Goal: Information Seeking & Learning: Compare options

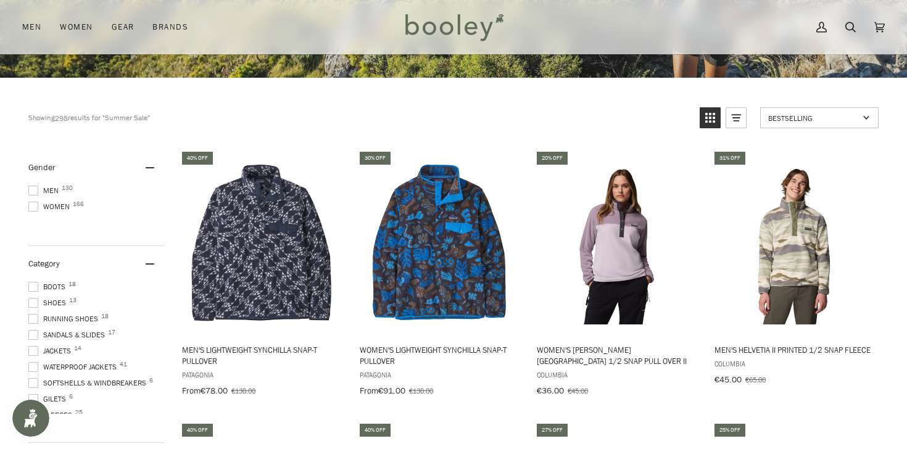
scroll to position [291, 0]
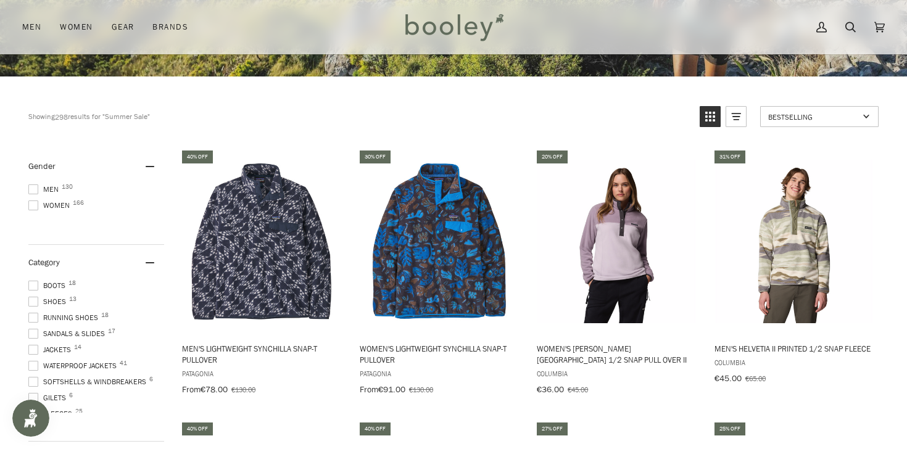
click at [34, 361] on span at bounding box center [33, 366] width 10 height 10
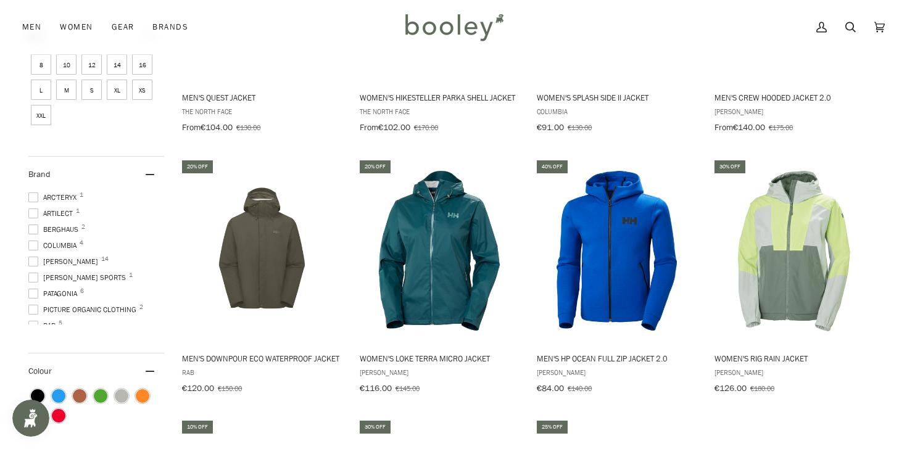
scroll to position [802, 0]
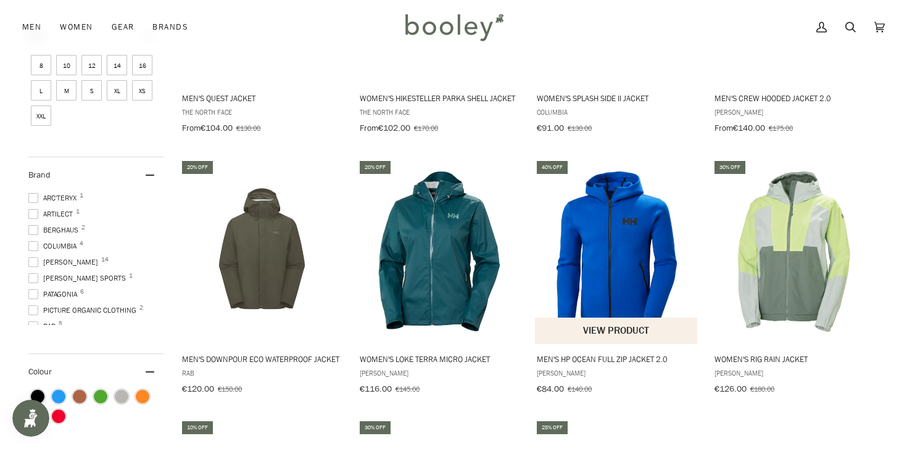
click at [599, 353] on span "Men's HP Ocean Full Zip Jacket 2.0" at bounding box center [617, 358] width 160 height 11
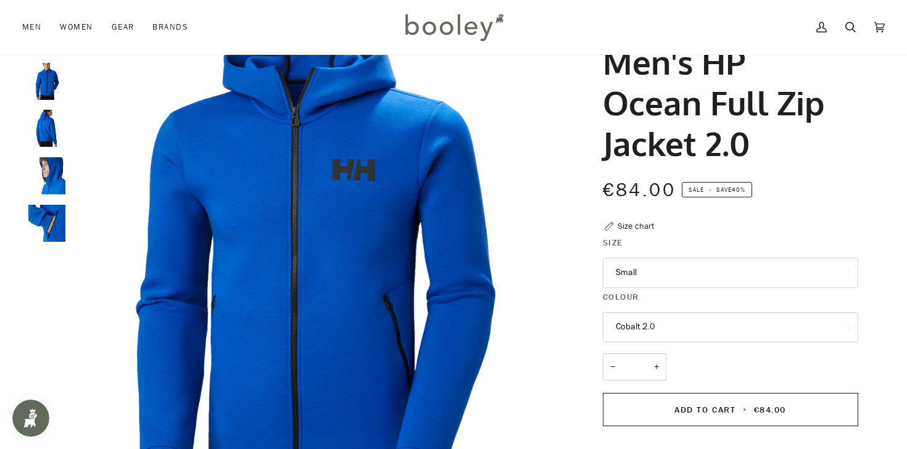
click at [18, 250] on div "Zoom Zoom" at bounding box center [453, 362] width 894 height 694
click at [56, 175] on img "Helly Hansen Men's HP Ocean 2.0 Full Zip Jacket Cobalt 2.0 - Booley Galway" at bounding box center [46, 175] width 37 height 37
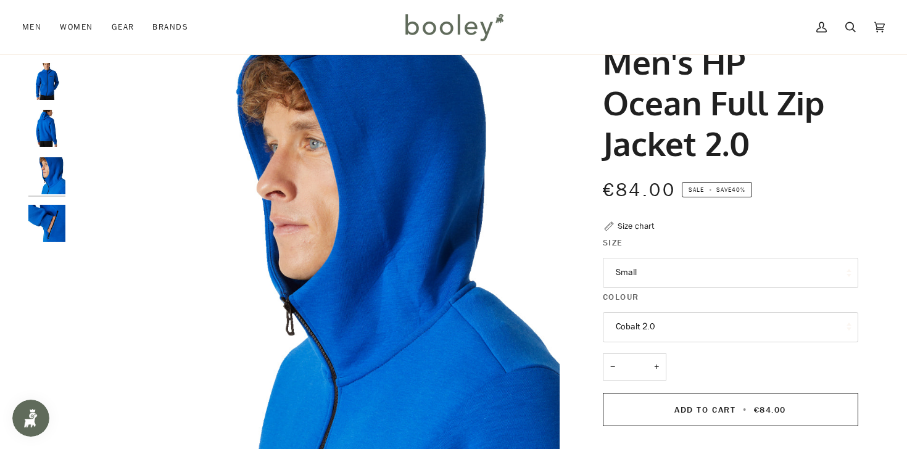
click at [54, 150] on div at bounding box center [49, 133] width 43 height 236
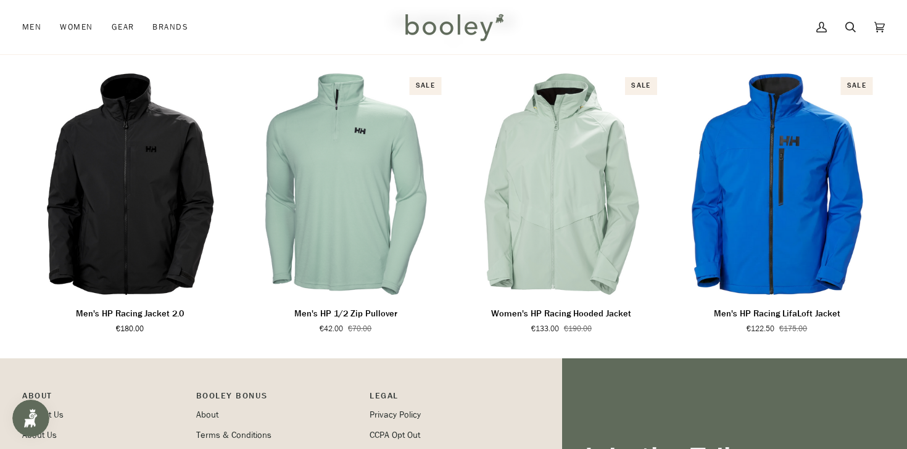
scroll to position [814, 0]
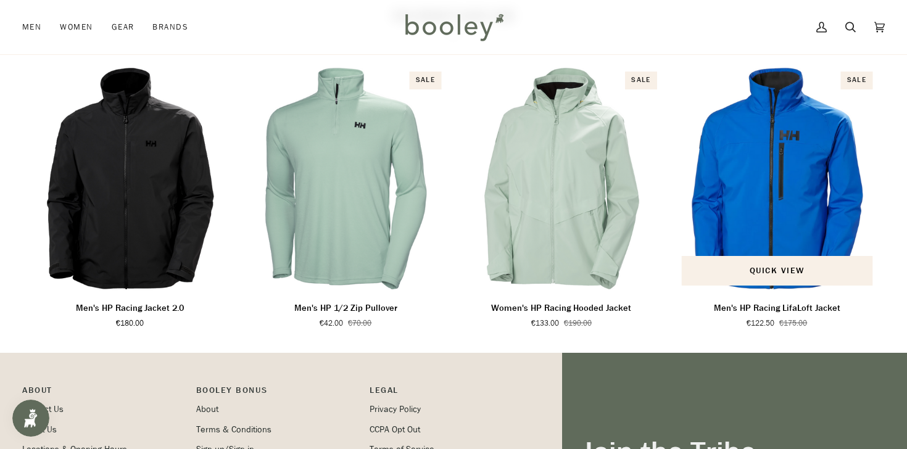
click at [808, 315] on p "Men's HP Racing LifaLoft Jacket" at bounding box center [777, 309] width 126 height 14
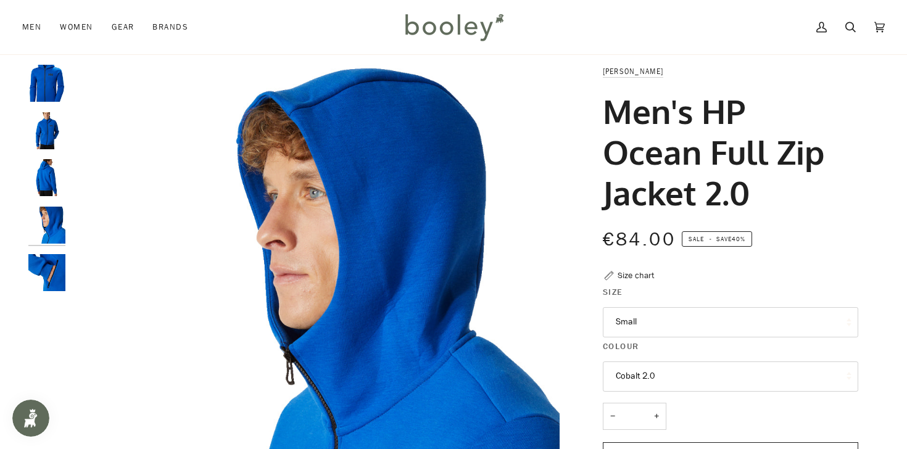
scroll to position [0, 0]
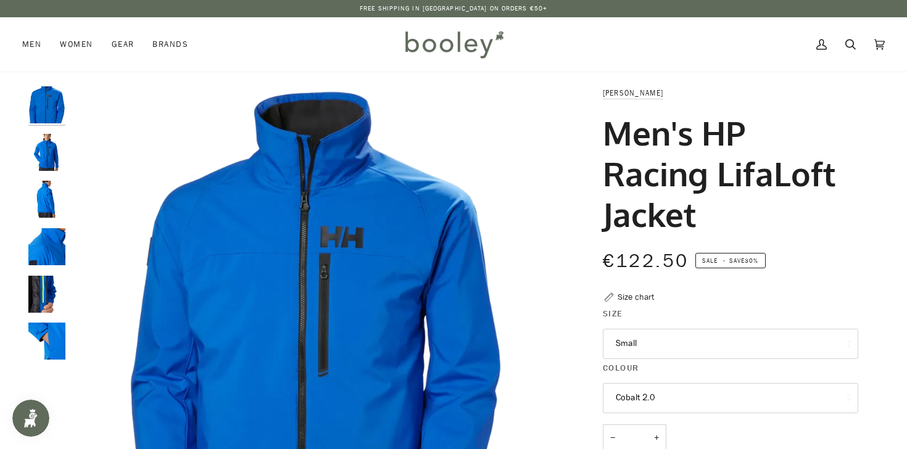
click at [30, 288] on img "Helly Hansen Men's HP Racing Lifaloft Jacket Cobalt 2.0 - Booley Galway" at bounding box center [46, 294] width 37 height 37
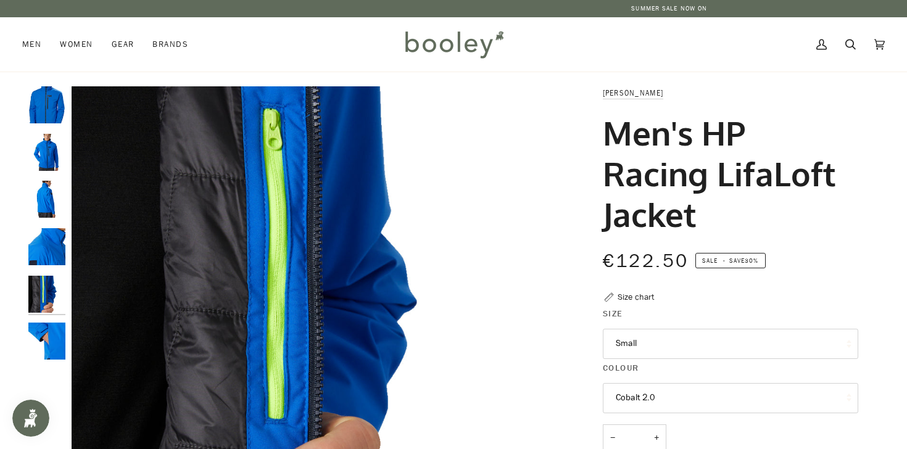
click at [38, 256] on img "Helly Hansen Men's HP Racing Lifaloft Jacket Cobalt 2.0 - Booley Galway" at bounding box center [46, 246] width 37 height 37
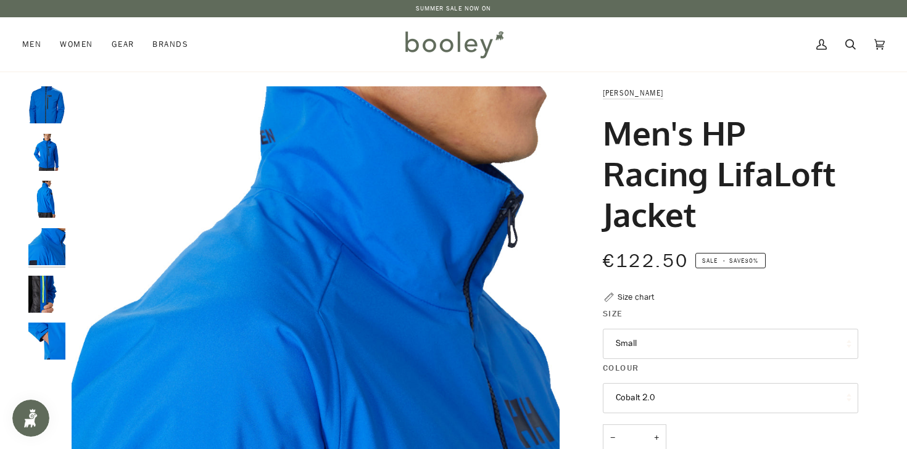
click at [49, 195] on img "Helly Hansen Men's HP Racing Lifaloft Jacket Cobalt 2.0 - Booley Galway" at bounding box center [46, 199] width 37 height 37
